Goal: Task Accomplishment & Management: Manage account settings

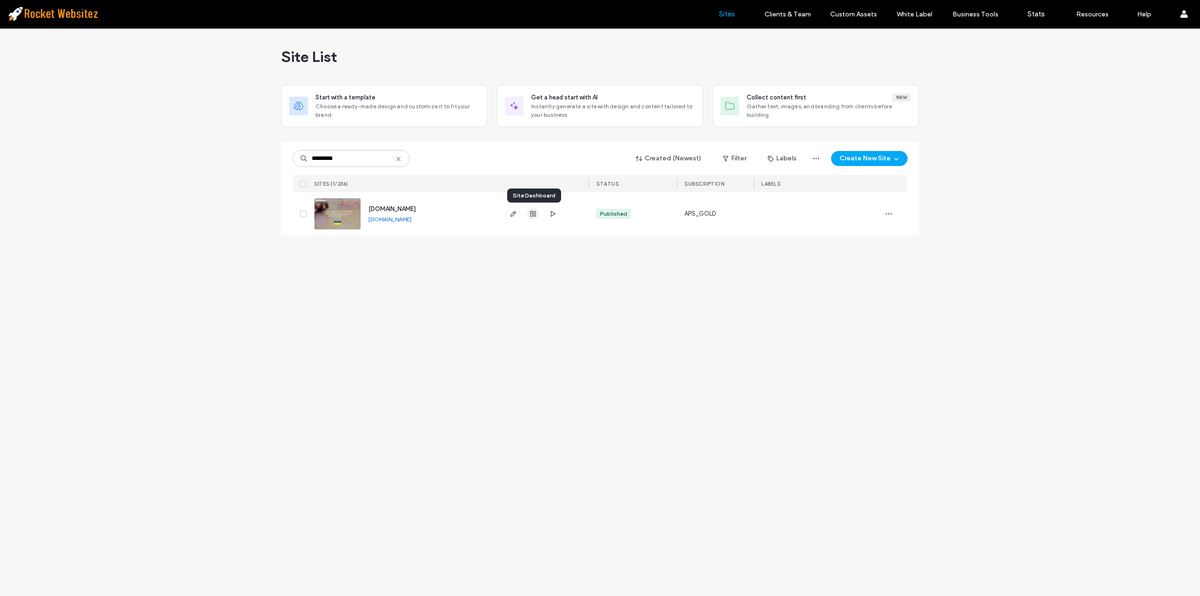
type input "*********"
click at [528, 214] on span "button" at bounding box center [532, 213] width 11 height 11
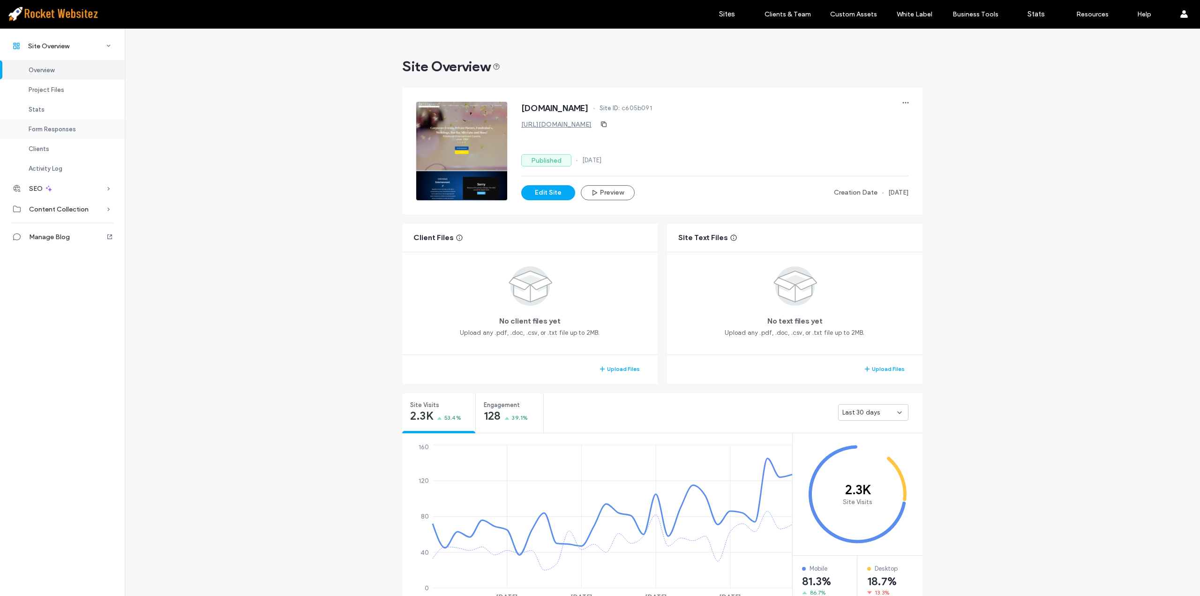
click at [60, 126] on span "Form Responses" at bounding box center [52, 129] width 47 height 7
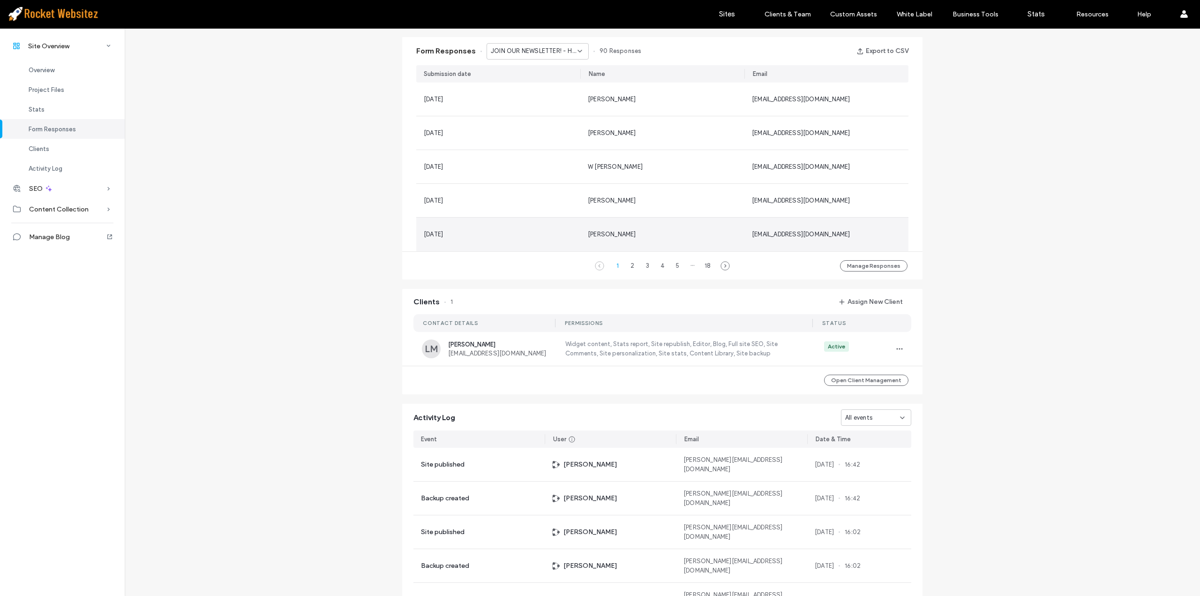
scroll to position [611, 0]
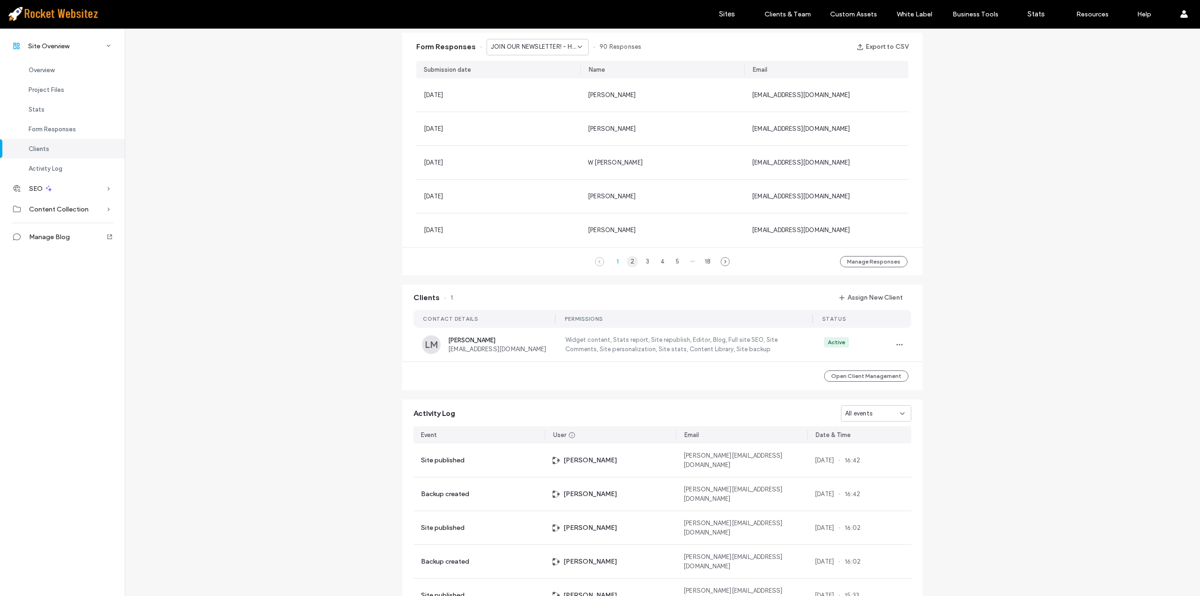
click at [627, 260] on div "2" at bounding box center [632, 261] width 11 height 11
click at [647, 261] on div "3" at bounding box center [647, 261] width 11 height 11
click at [672, 263] on div "5" at bounding box center [677, 261] width 11 height 11
click at [660, 264] on div "5" at bounding box center [662, 261] width 11 height 11
click at [598, 261] on div "1" at bounding box center [602, 261] width 11 height 11
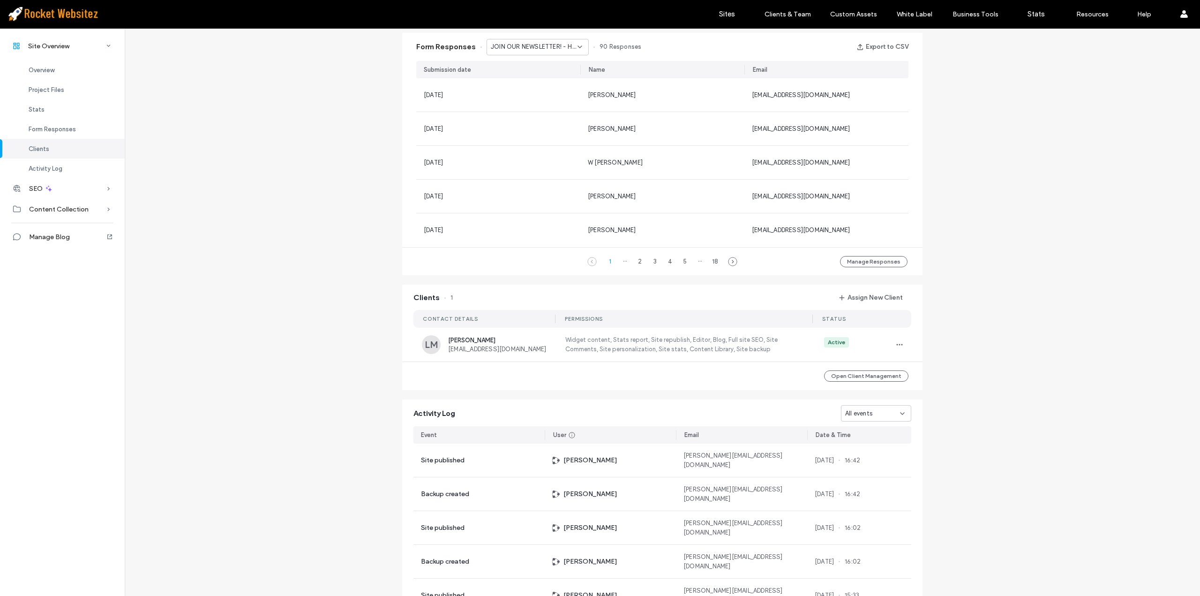
click at [520, 54] on div "JOIN OUR NEWSLETTER! - Header/Footer" at bounding box center [537, 47] width 102 height 16
click at [533, 82] on span "Contact Us - Header/Footer" at bounding box center [527, 79] width 82 height 9
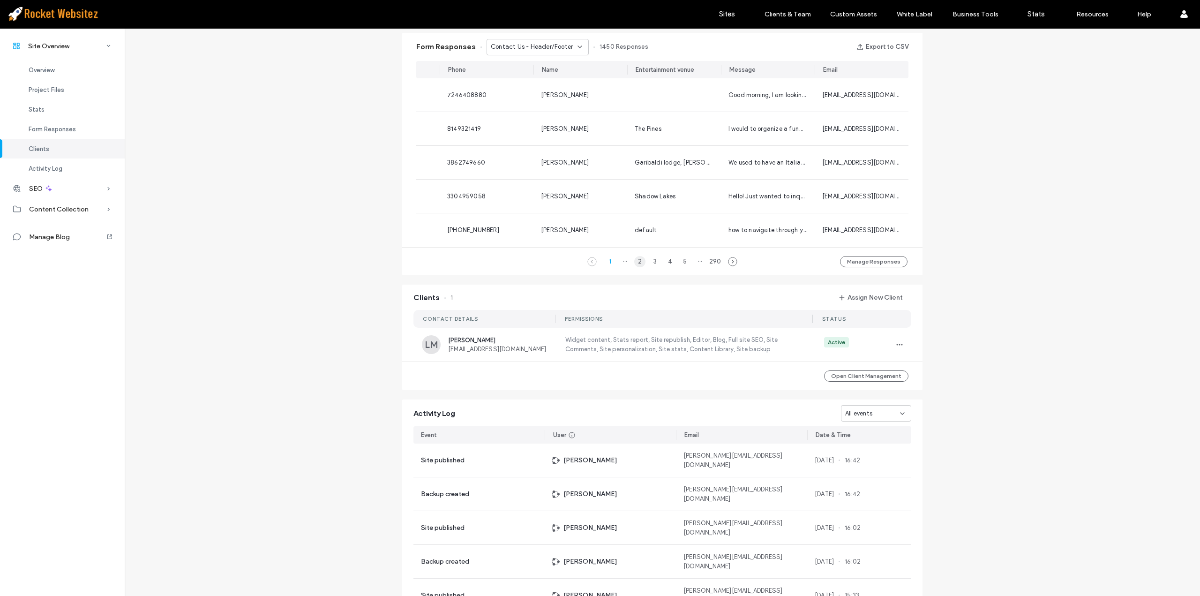
click at [635, 267] on div "2" at bounding box center [639, 261] width 11 height 11
click at [650, 267] on div "3" at bounding box center [654, 261] width 11 height 11
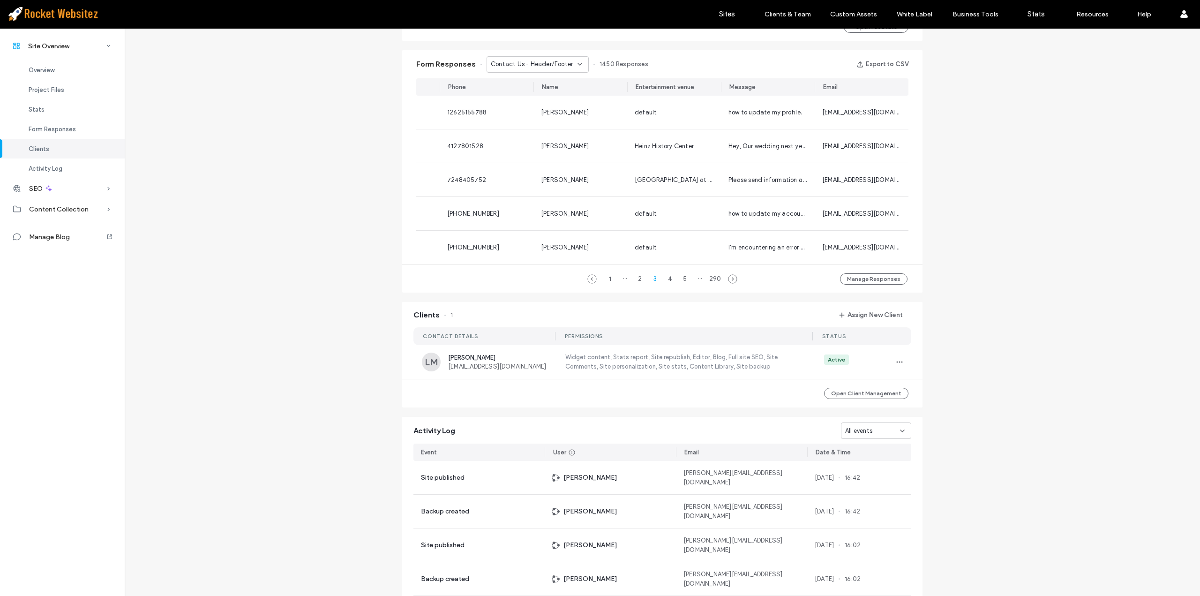
scroll to position [564, 0]
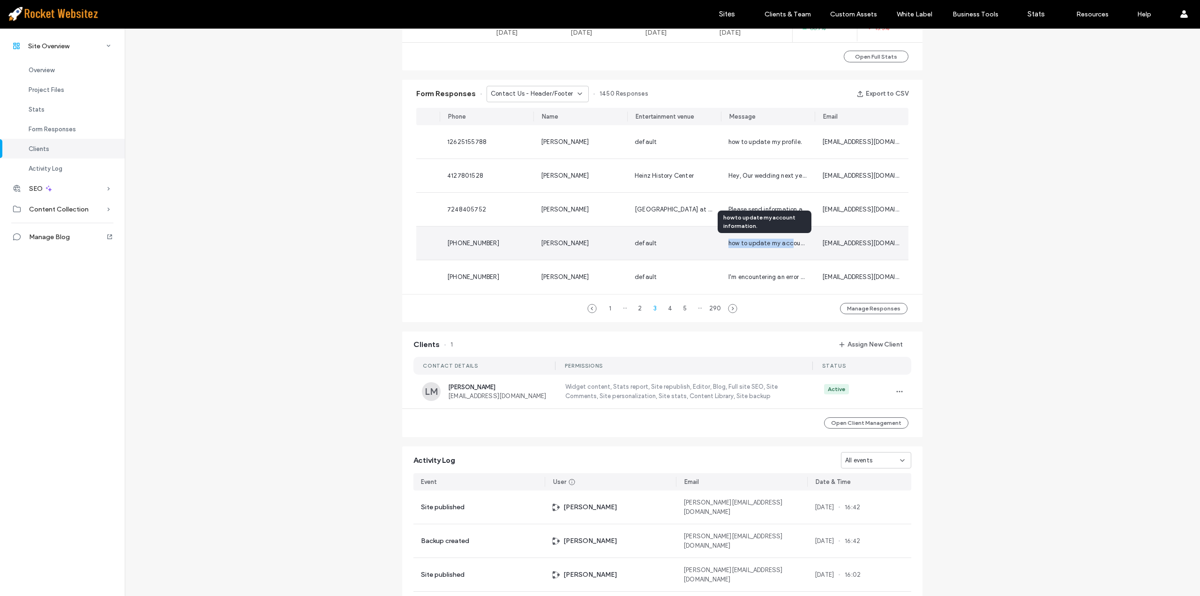
drag, startPoint x: 725, startPoint y: 242, endPoint x: 789, endPoint y: 244, distance: 63.3
click at [789, 244] on span "how to update my account information." at bounding box center [785, 242] width 114 height 7
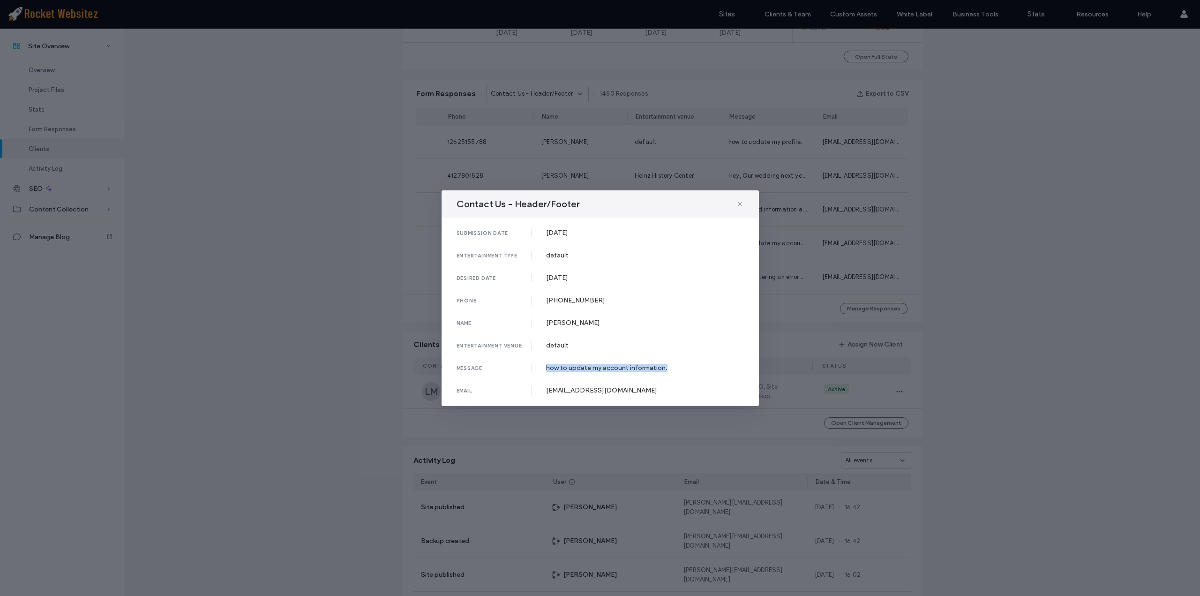
drag, startPoint x: 545, startPoint y: 369, endPoint x: 673, endPoint y: 374, distance: 129.0
click at [673, 372] on div "message how to update my account information." at bounding box center [599, 368] width 287 height 8
copy div "how to update my account information."
drag, startPoint x: 1010, startPoint y: 357, endPoint x: 990, endPoint y: 350, distance: 21.5
click at [1010, 357] on div "Contact Us - Header/Footer submission date [DATE] entertainment type default de…" at bounding box center [600, 298] width 1200 height 596
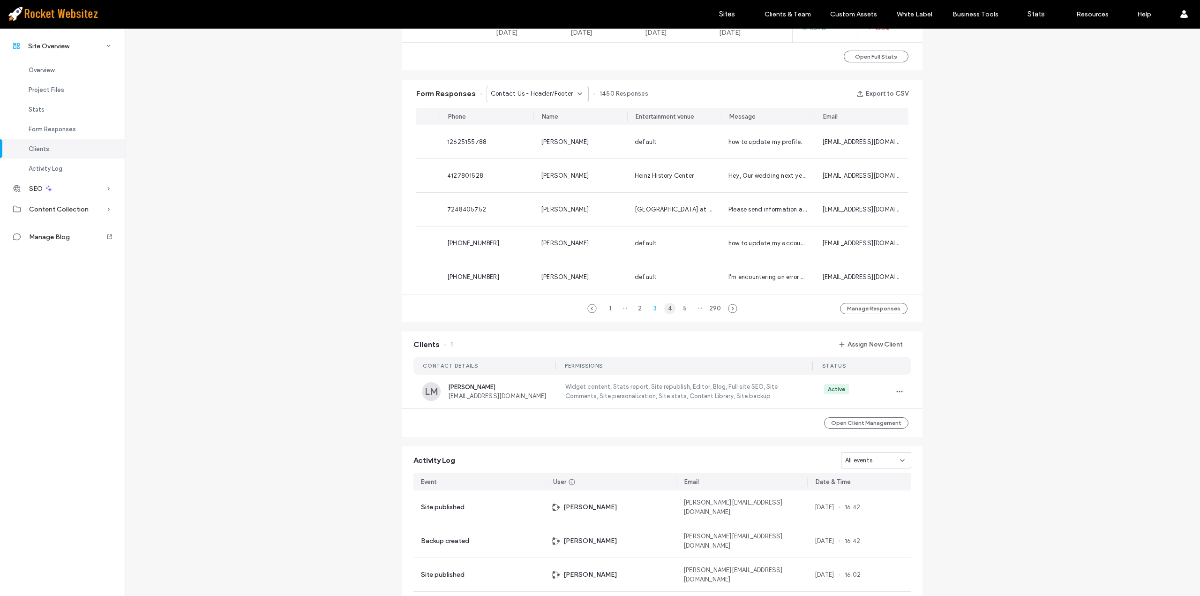
click at [664, 312] on div "4" at bounding box center [669, 308] width 11 height 11
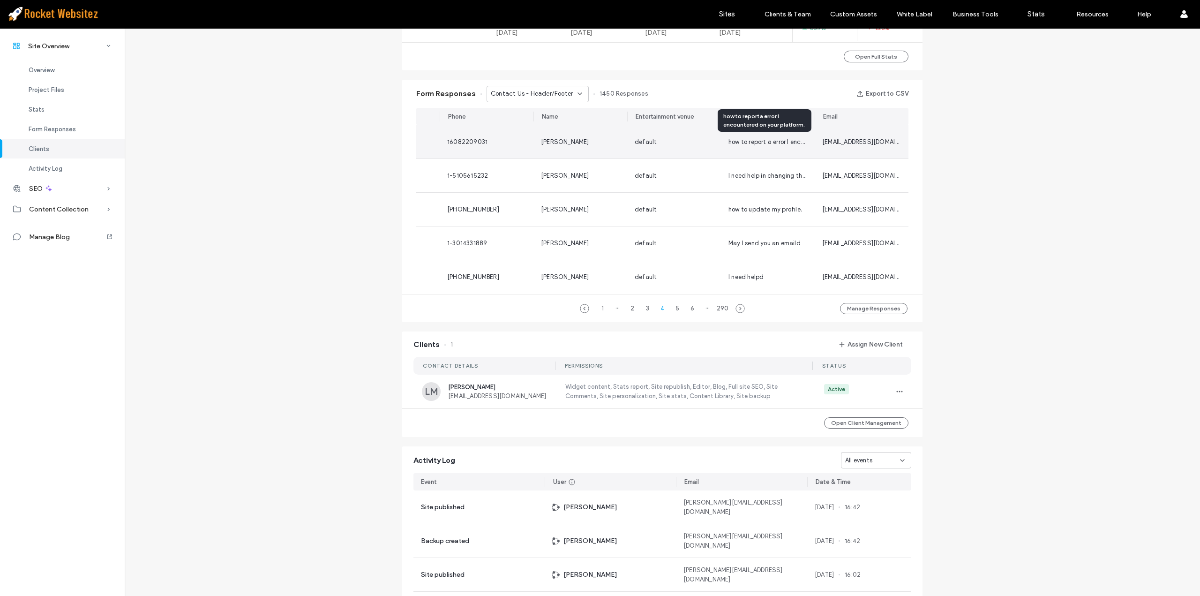
click at [763, 143] on span "how to report a error I encountered on your platform." at bounding box center [802, 141] width 149 height 7
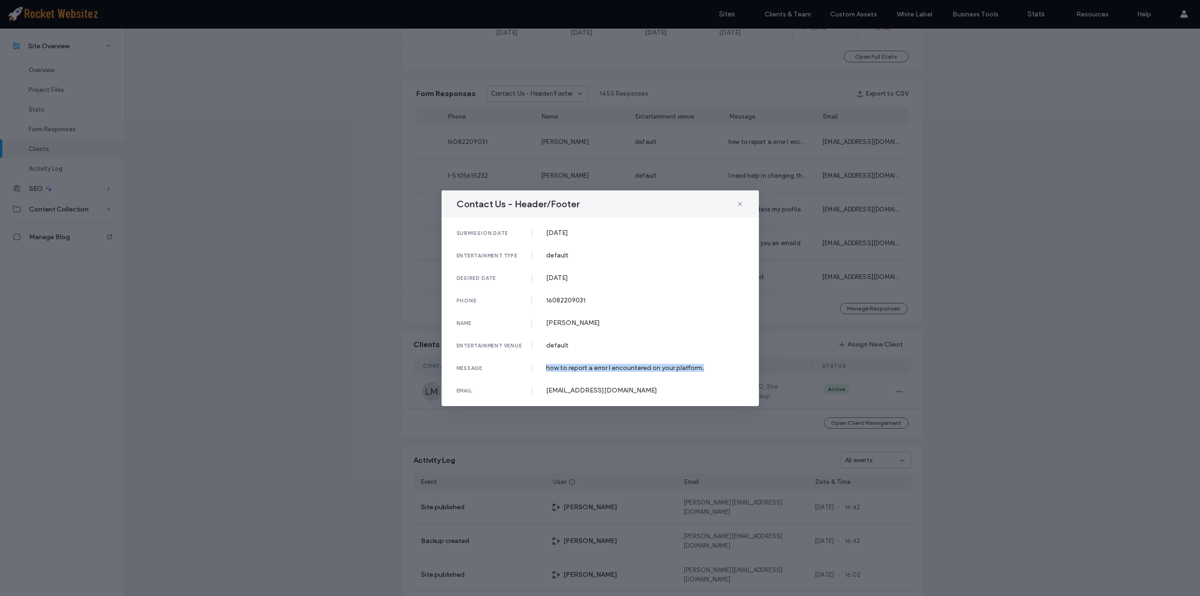
drag, startPoint x: 546, startPoint y: 370, endPoint x: 718, endPoint y: 369, distance: 172.0
click at [718, 369] on div "how to report a error I encountered on your platform." at bounding box center [645, 368] width 198 height 8
copy div "how to report a error I encountered on your platform."
click at [1079, 207] on div "Contact Us - Header/Footer submission date [DATE] entertainment type default de…" at bounding box center [600, 298] width 1200 height 596
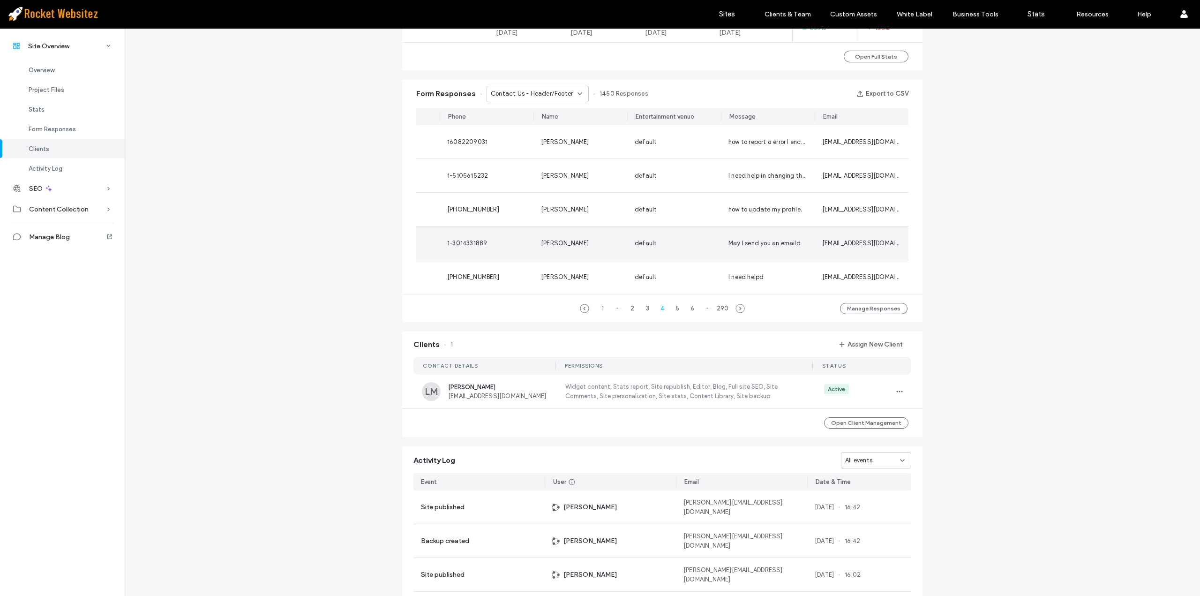
click at [767, 242] on span "May I send you an emaild" at bounding box center [764, 242] width 72 height 7
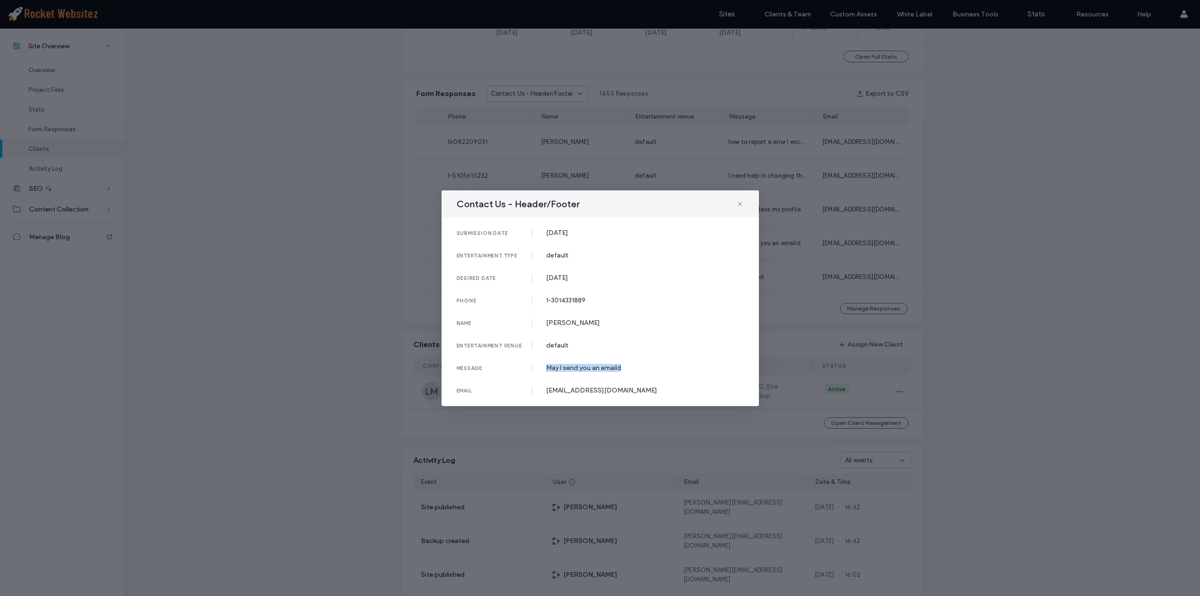
drag, startPoint x: 546, startPoint y: 369, endPoint x: 624, endPoint y: 372, distance: 78.3
click at [624, 372] on div "May I send you an emaild" at bounding box center [645, 368] width 198 height 8
copy div "May I send you an emaild"
click at [990, 244] on div "Contact Us - Header/Footer submission date [DATE] entertainment type default de…" at bounding box center [600, 298] width 1200 height 596
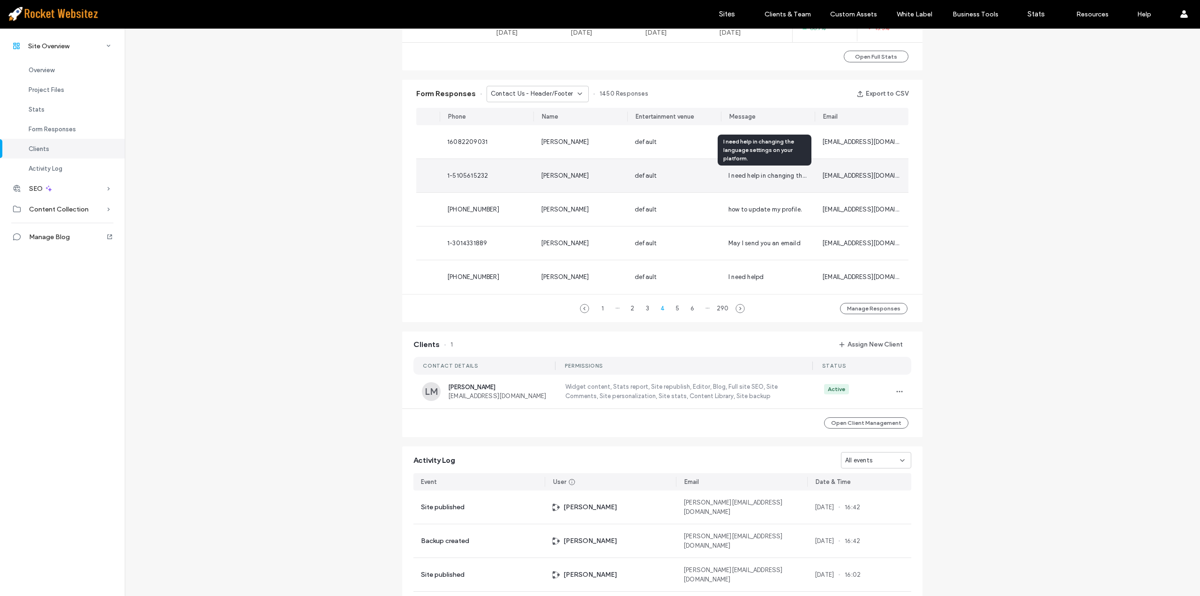
click at [775, 174] on span "I need help in changing the language settings on your platform." at bounding box center [818, 175] width 181 height 7
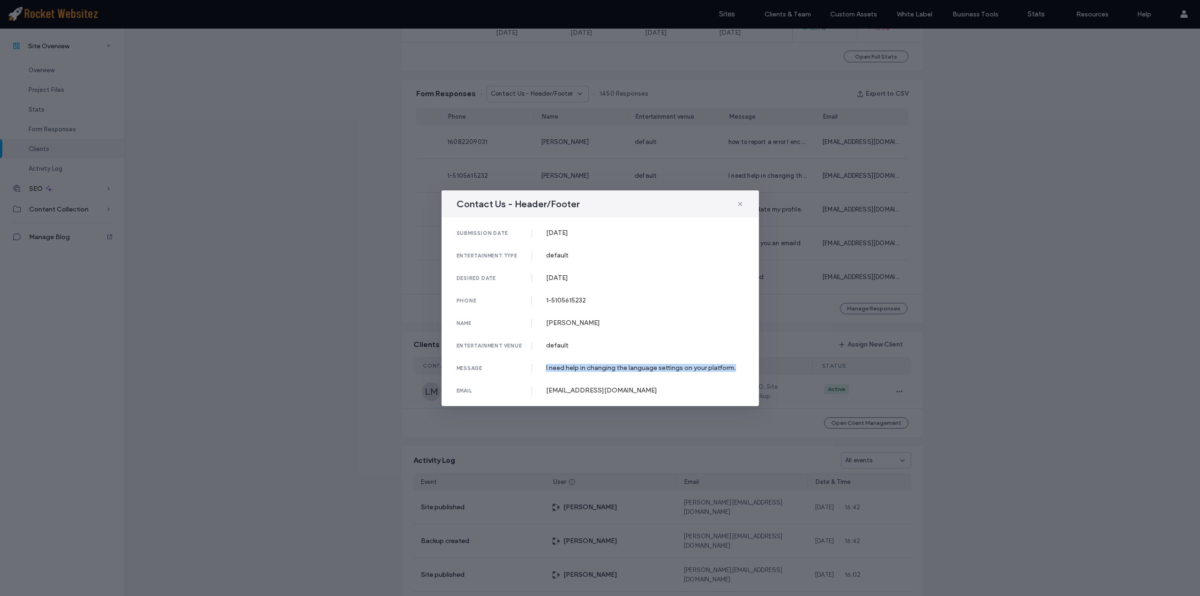
drag, startPoint x: 545, startPoint y: 370, endPoint x: 738, endPoint y: 371, distance: 193.1
click at [738, 371] on div "message I need help in changing the language settings on your platform." at bounding box center [599, 368] width 287 height 8
copy div "I need help in changing the language settings on your platform."
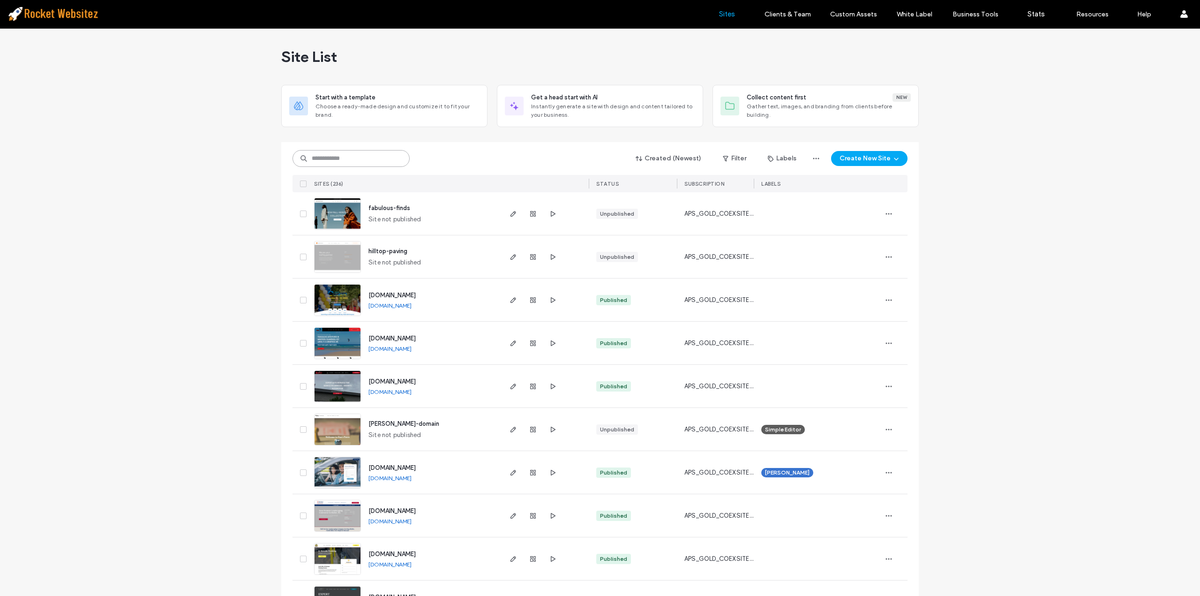
click at [359, 154] on input at bounding box center [350, 158] width 117 height 17
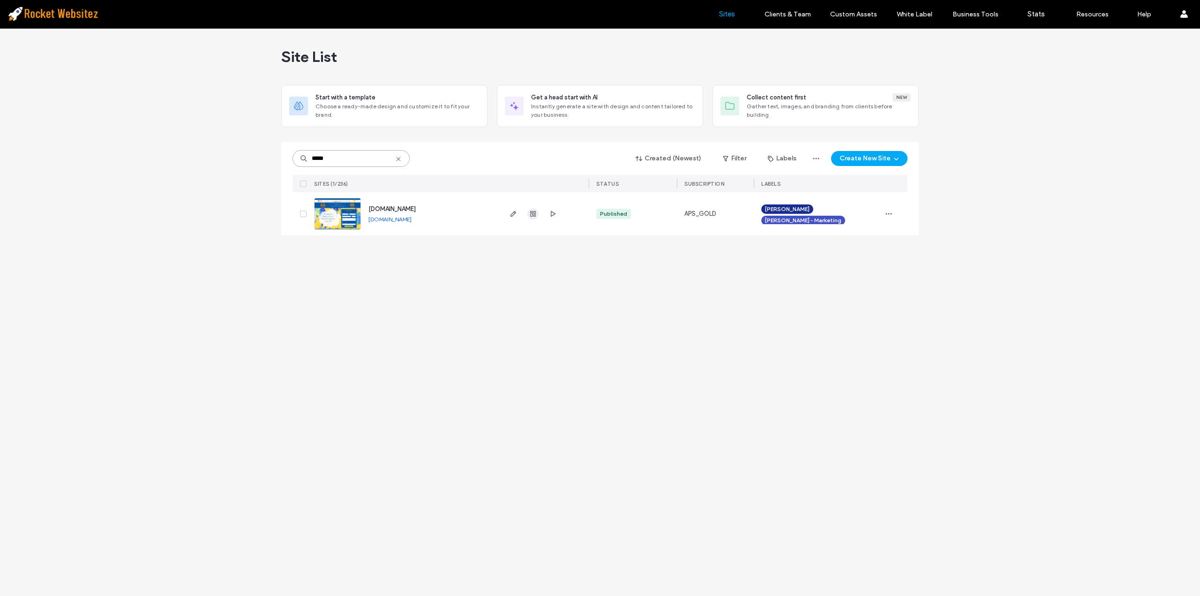
type input "*****"
click at [528, 215] on span "button" at bounding box center [532, 213] width 11 height 11
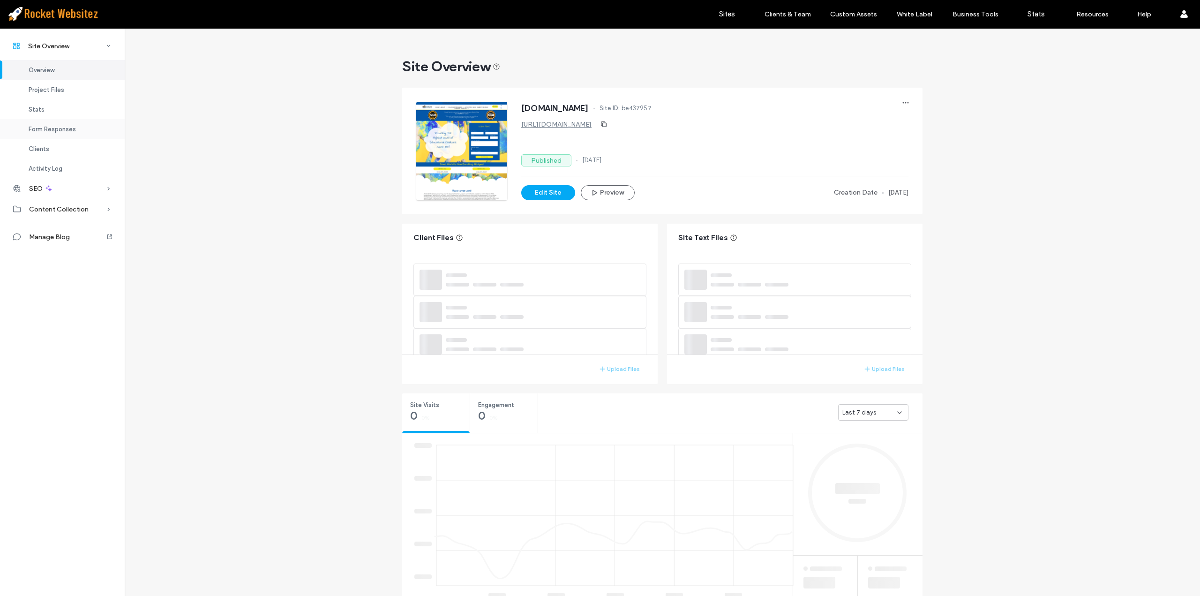
click at [75, 125] on div "Form Responses" at bounding box center [62, 129] width 125 height 20
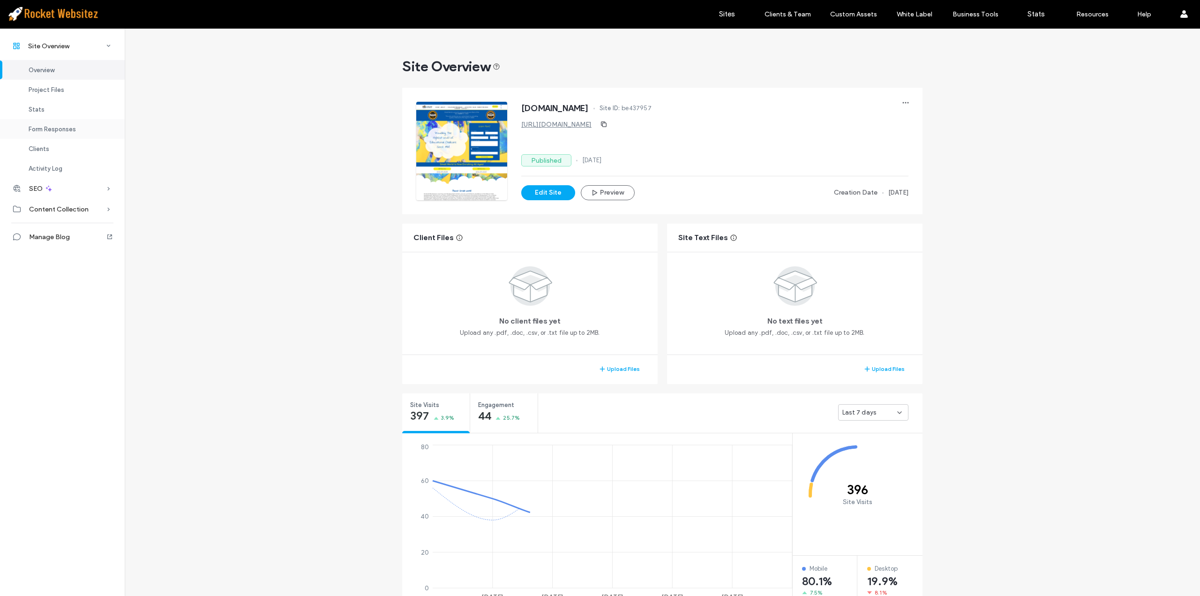
click at [58, 132] on span "Form Responses" at bounding box center [52, 129] width 47 height 7
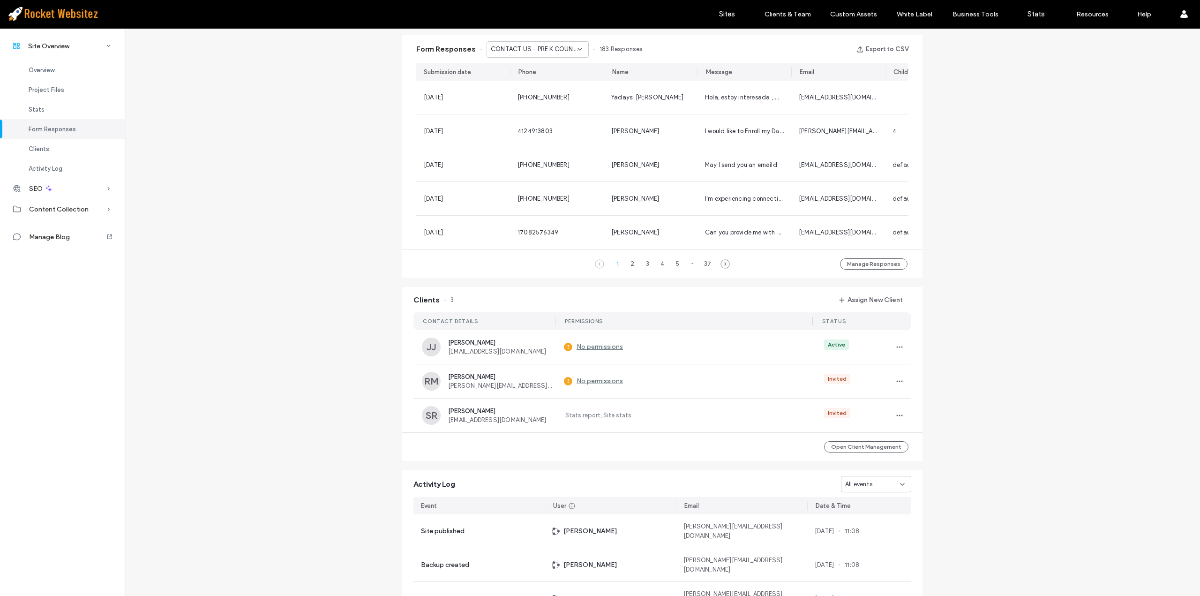
scroll to position [611, 0]
